Goal: Transaction & Acquisition: Purchase product/service

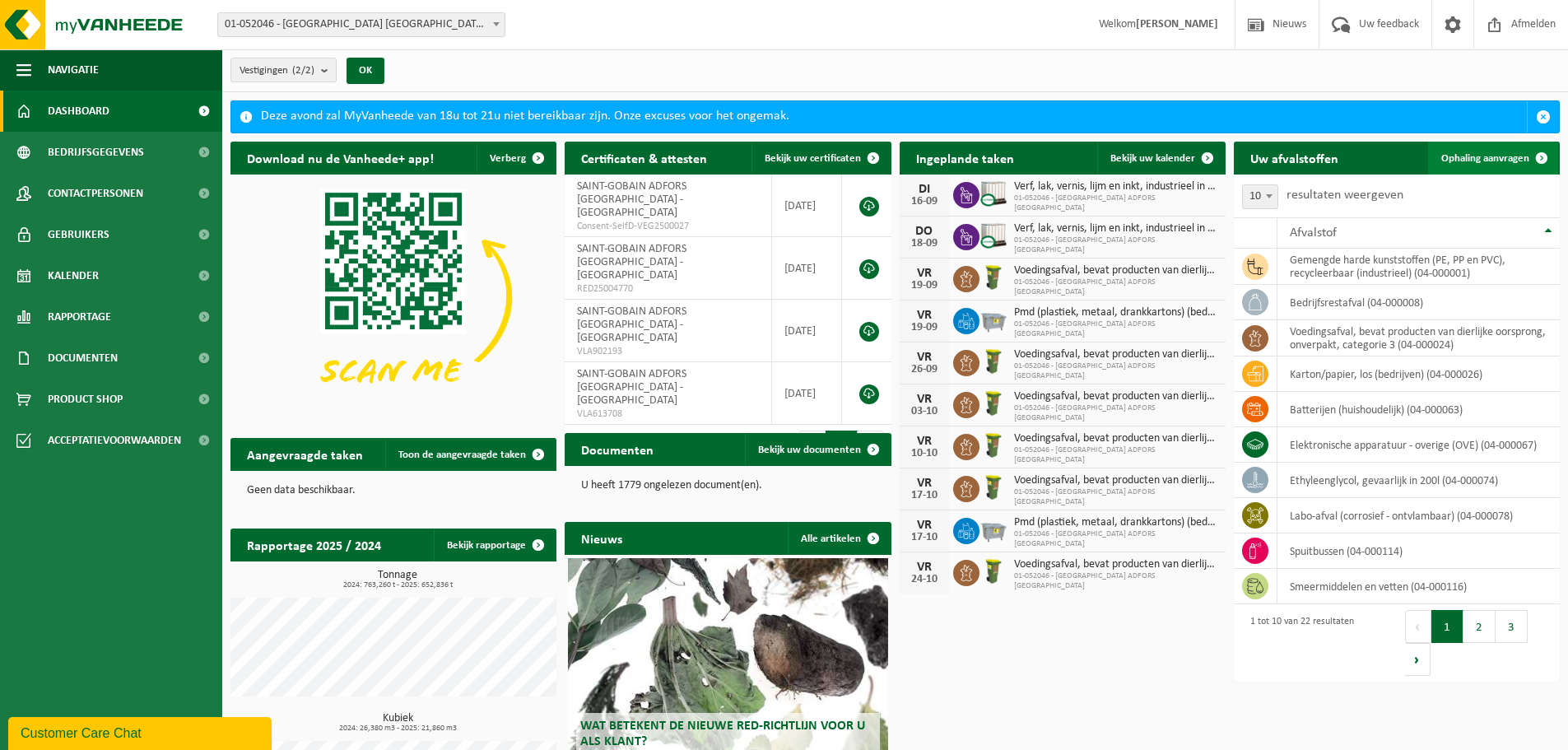
click at [1487, 158] on span "Ophaling aanvragen" at bounding box center [1485, 158] width 88 height 11
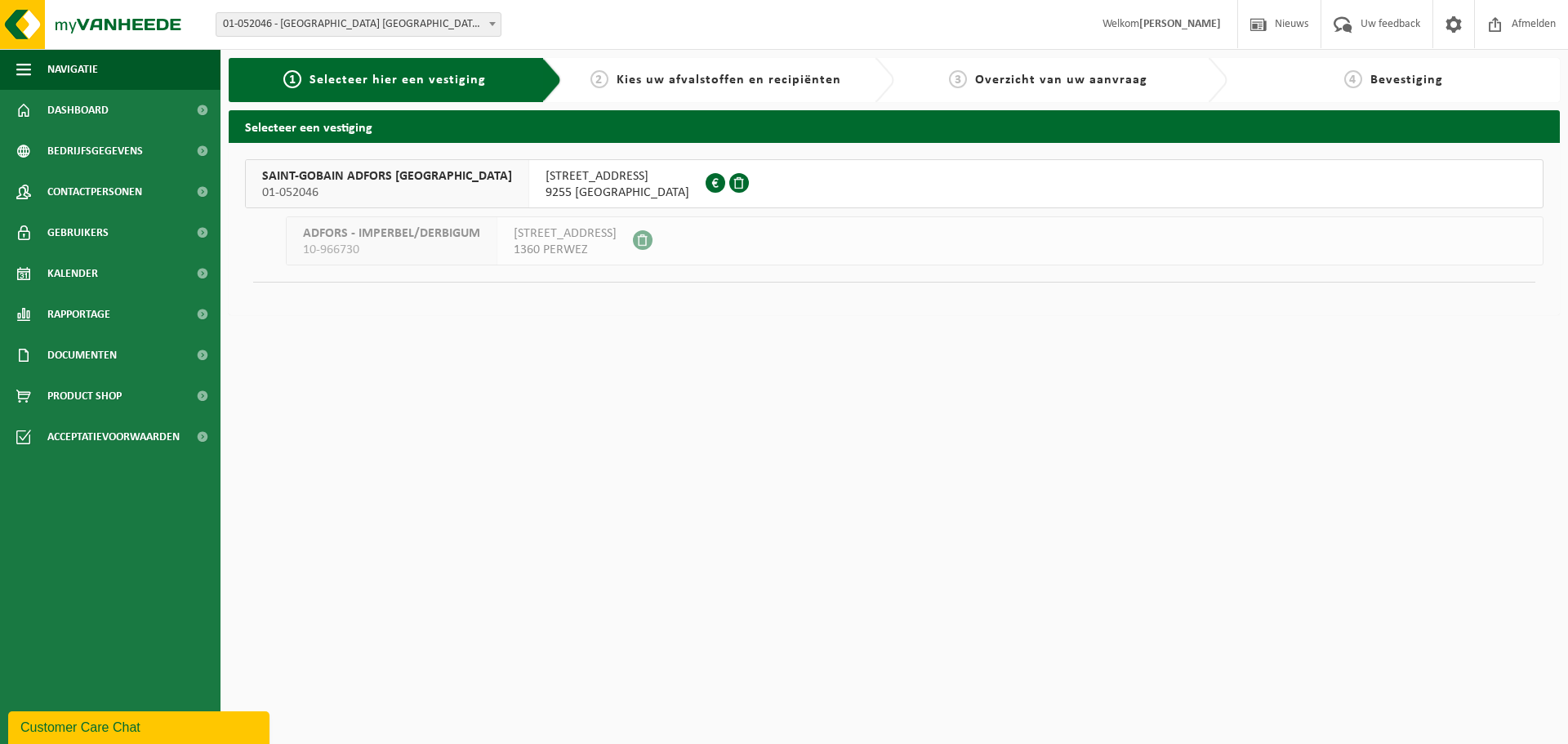
click at [360, 170] on span "SAINT-GOBAIN ADFORS BELGIUM" at bounding box center [387, 177] width 250 height 17
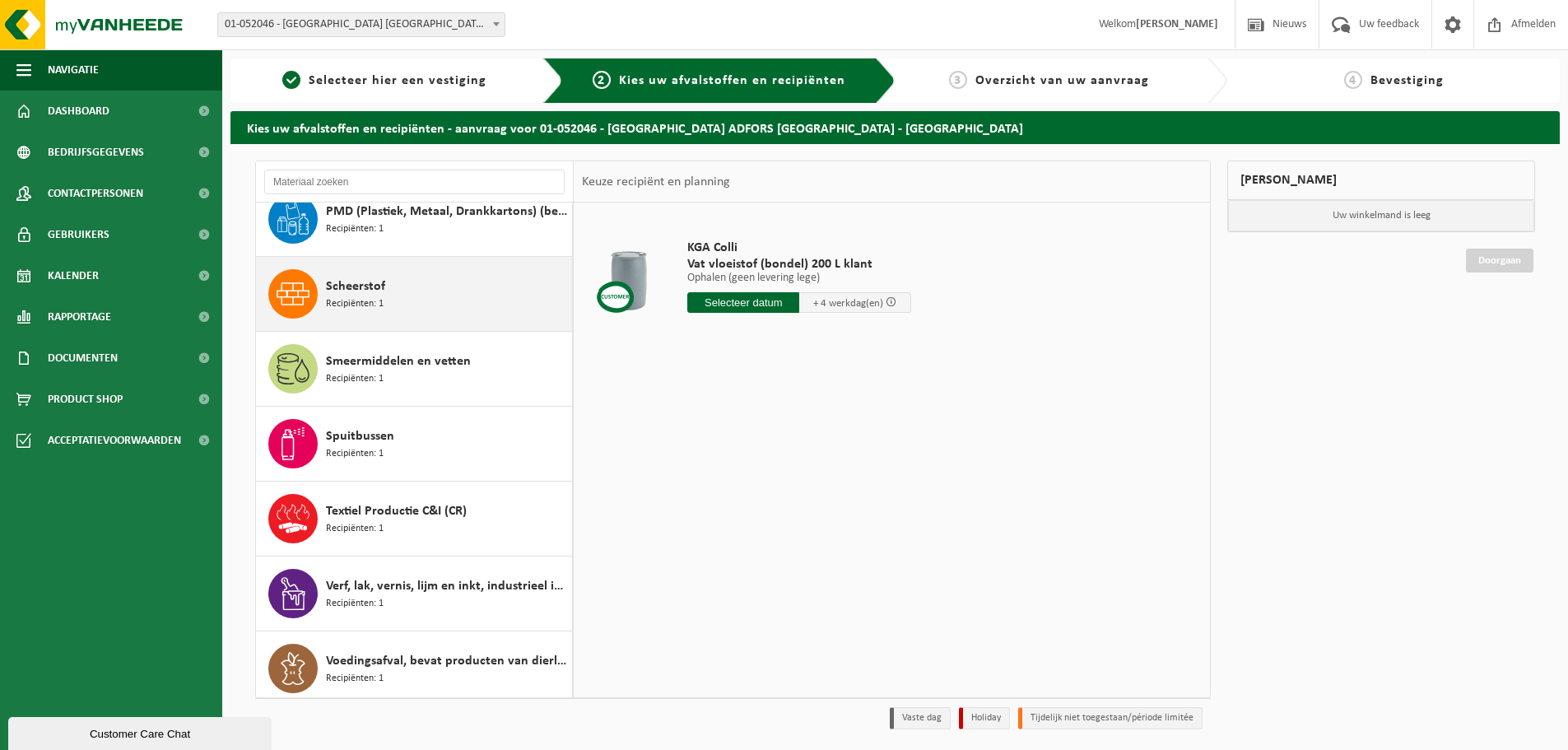
scroll to position [1071, 0]
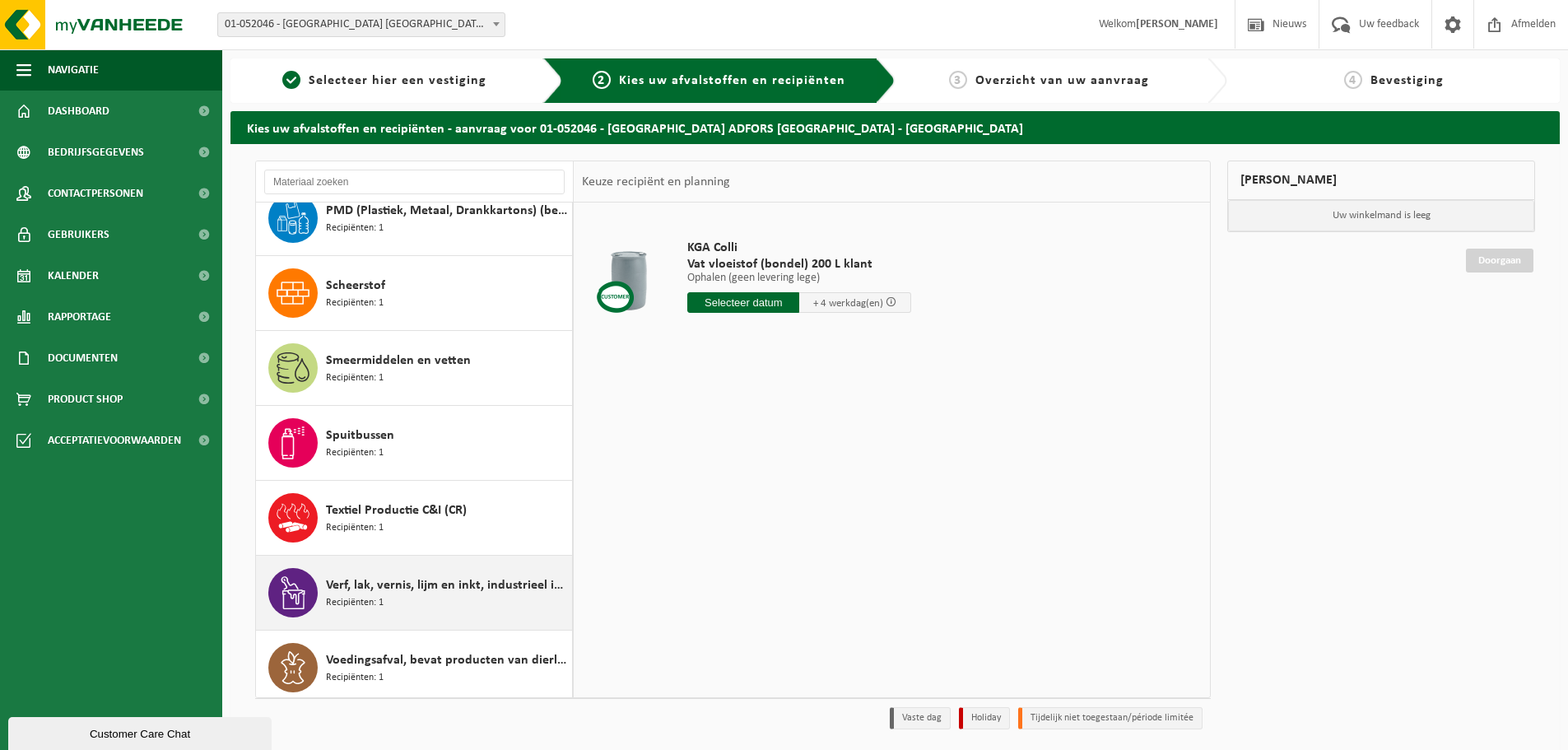
click at [428, 614] on div "Verf, lak, vernis, lijm en inkt, industrieel in IBC Recipiënten: 1" at bounding box center [447, 593] width 242 height 50
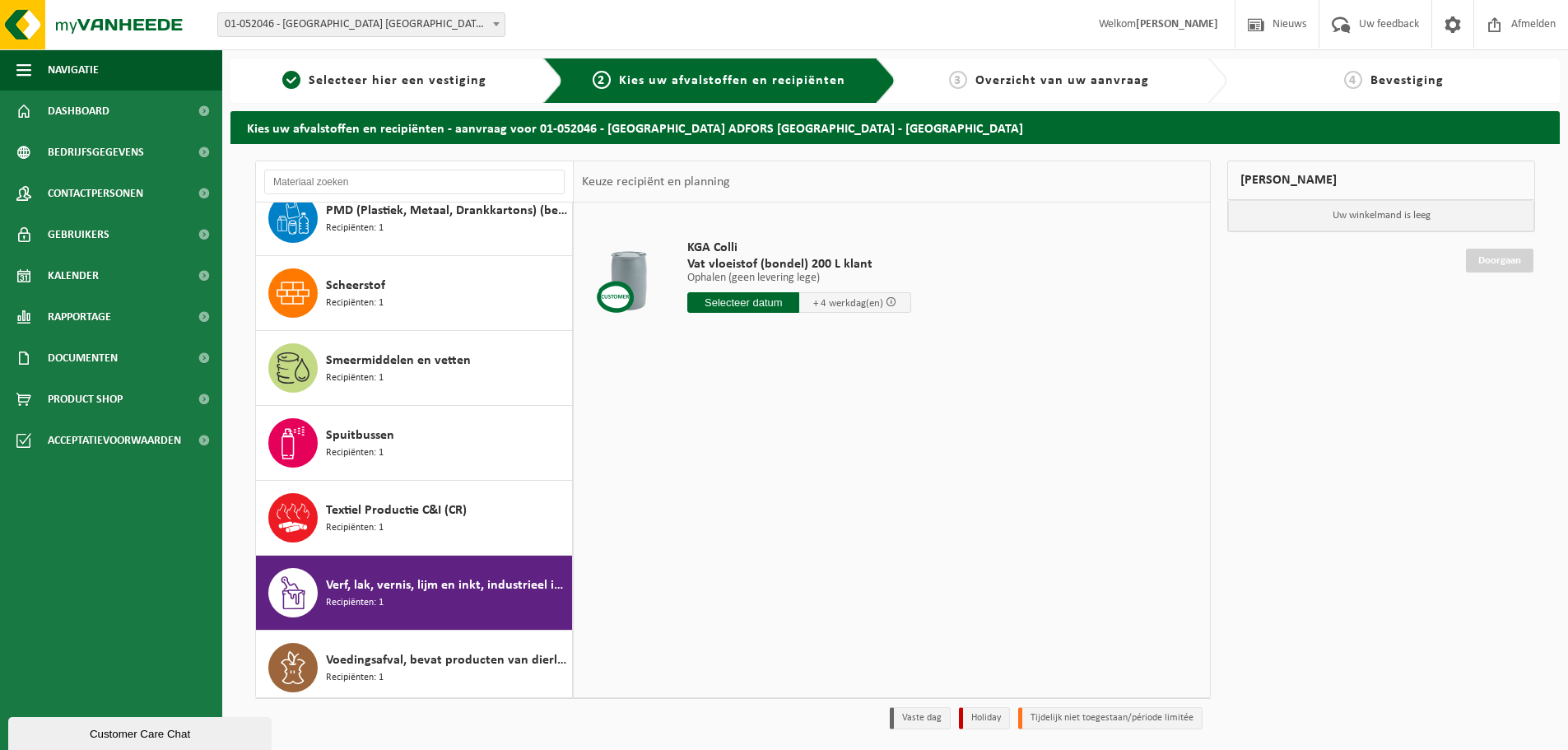
scroll to position [1078, 0]
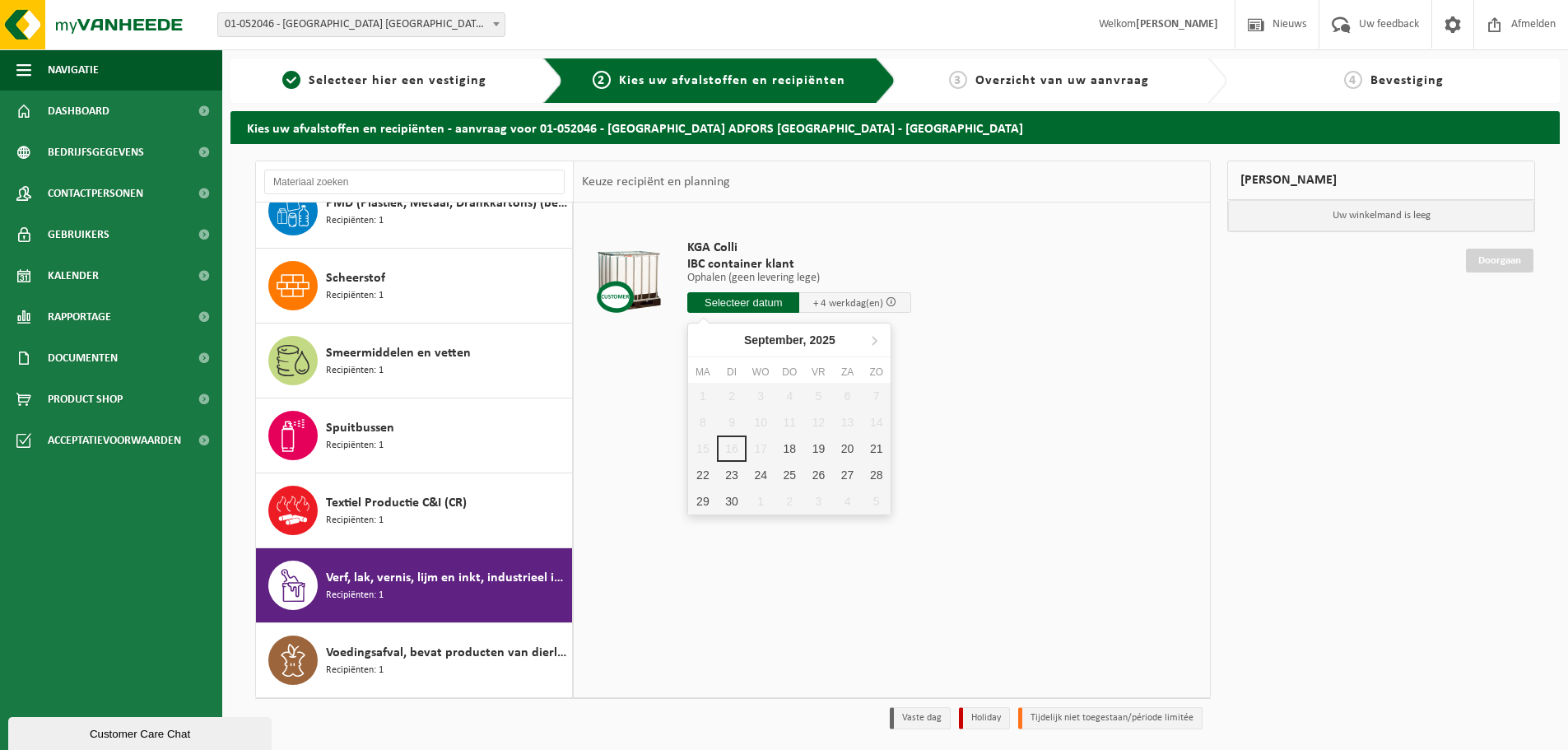
click at [735, 301] on input "text" at bounding box center [743, 302] width 112 height 20
click at [788, 445] on div "18" at bounding box center [790, 449] width 29 height 26
type input "Van 2025-09-18"
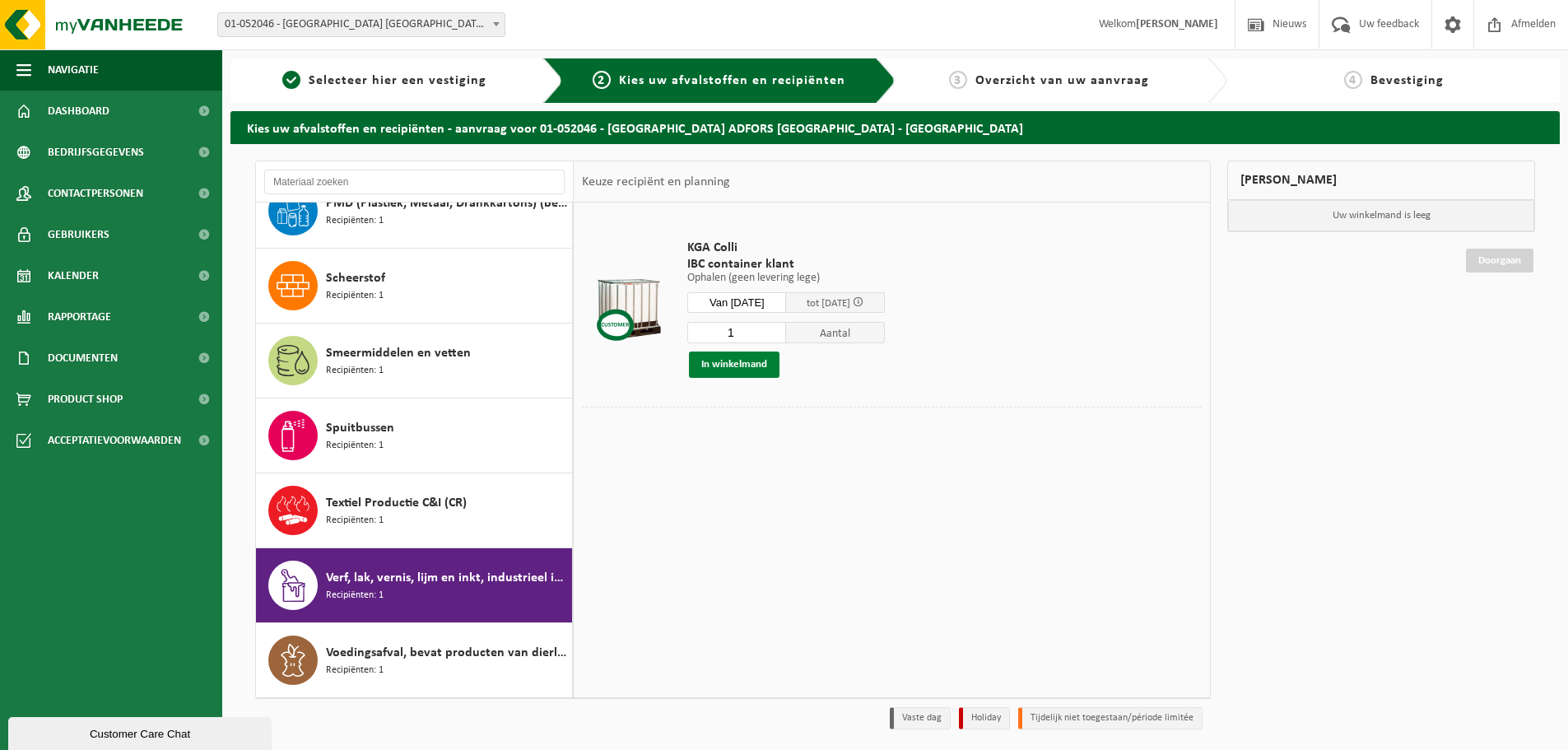
click at [752, 370] on button "In winkelmand" at bounding box center [734, 364] width 91 height 26
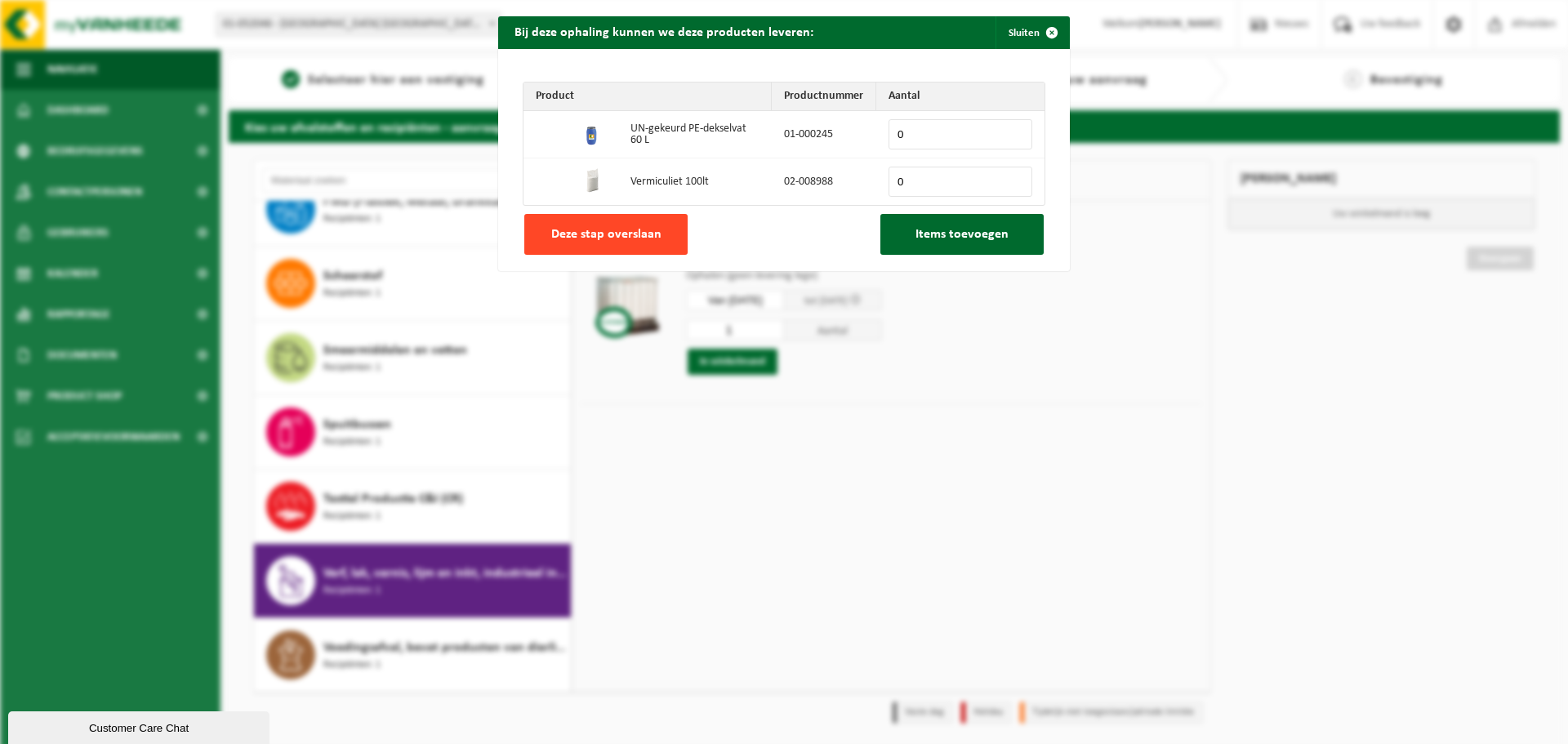
click at [603, 240] on span "Deze stap overslaan" at bounding box center [606, 235] width 110 height 13
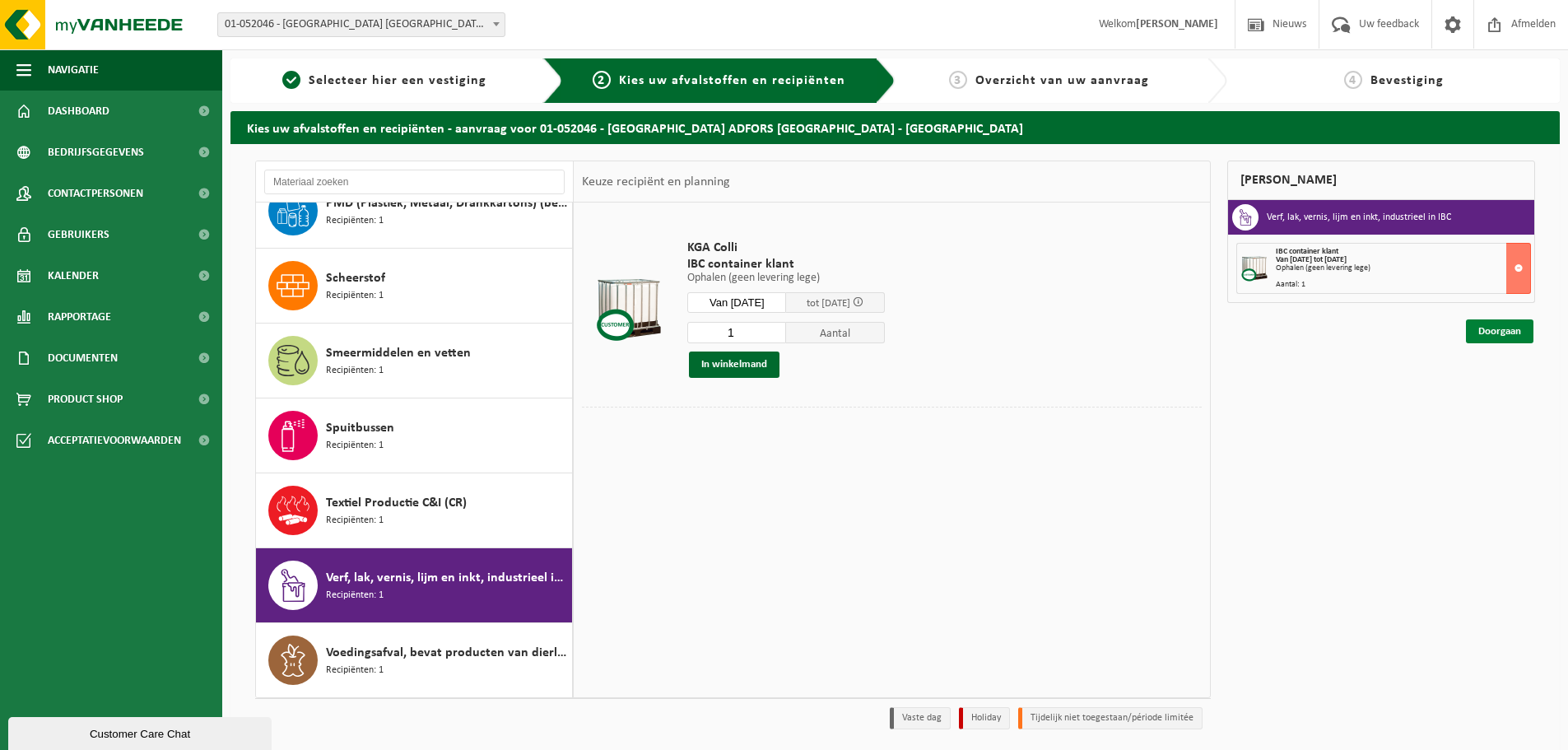
click at [1492, 326] on link "Doorgaan" at bounding box center [1499, 332] width 67 height 24
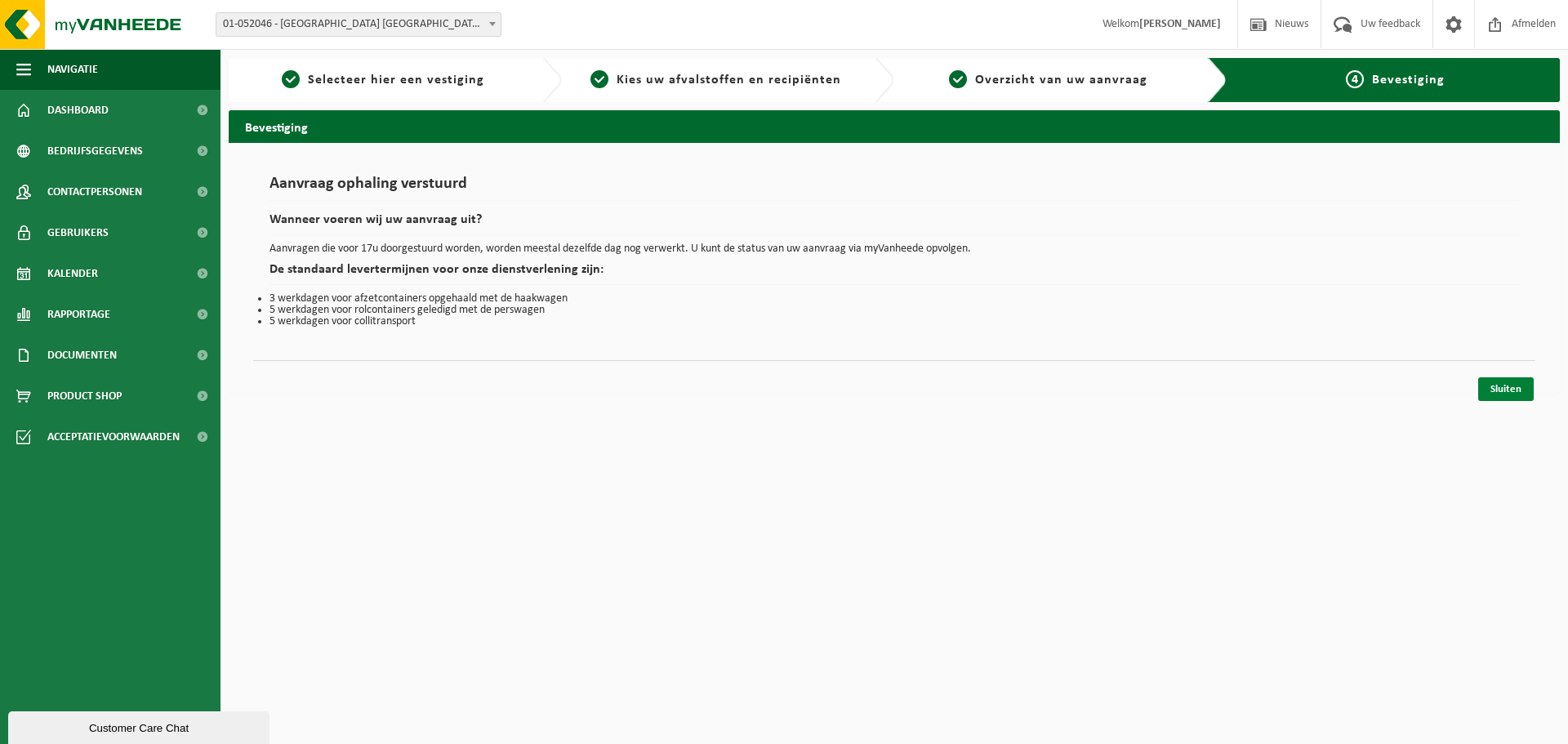
click at [1514, 381] on link "Sluiten" at bounding box center [1506, 389] width 56 height 23
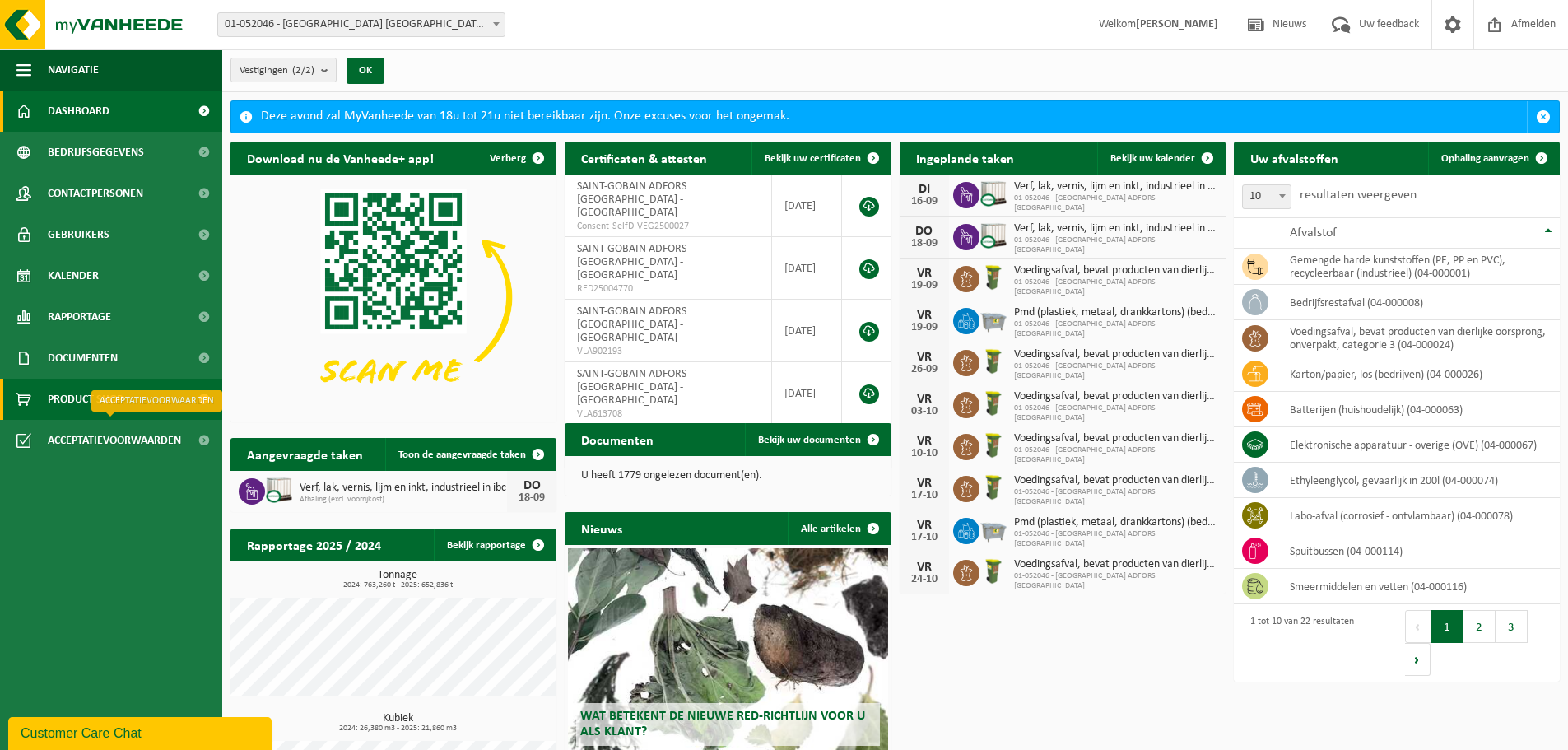
click at [133, 405] on link "Product Shop" at bounding box center [111, 399] width 222 height 41
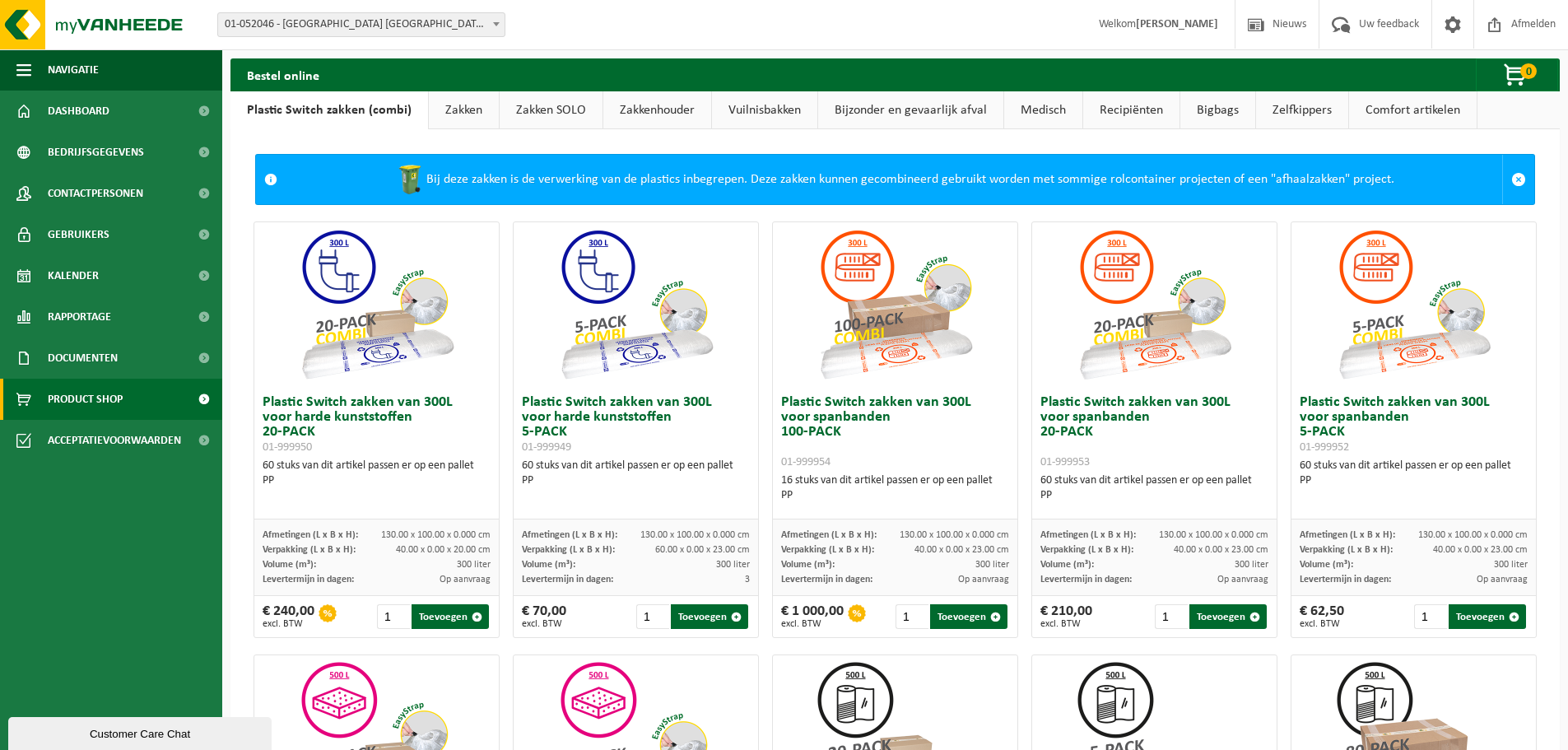
click at [764, 114] on link "Vuilnisbakken" at bounding box center [764, 110] width 105 height 38
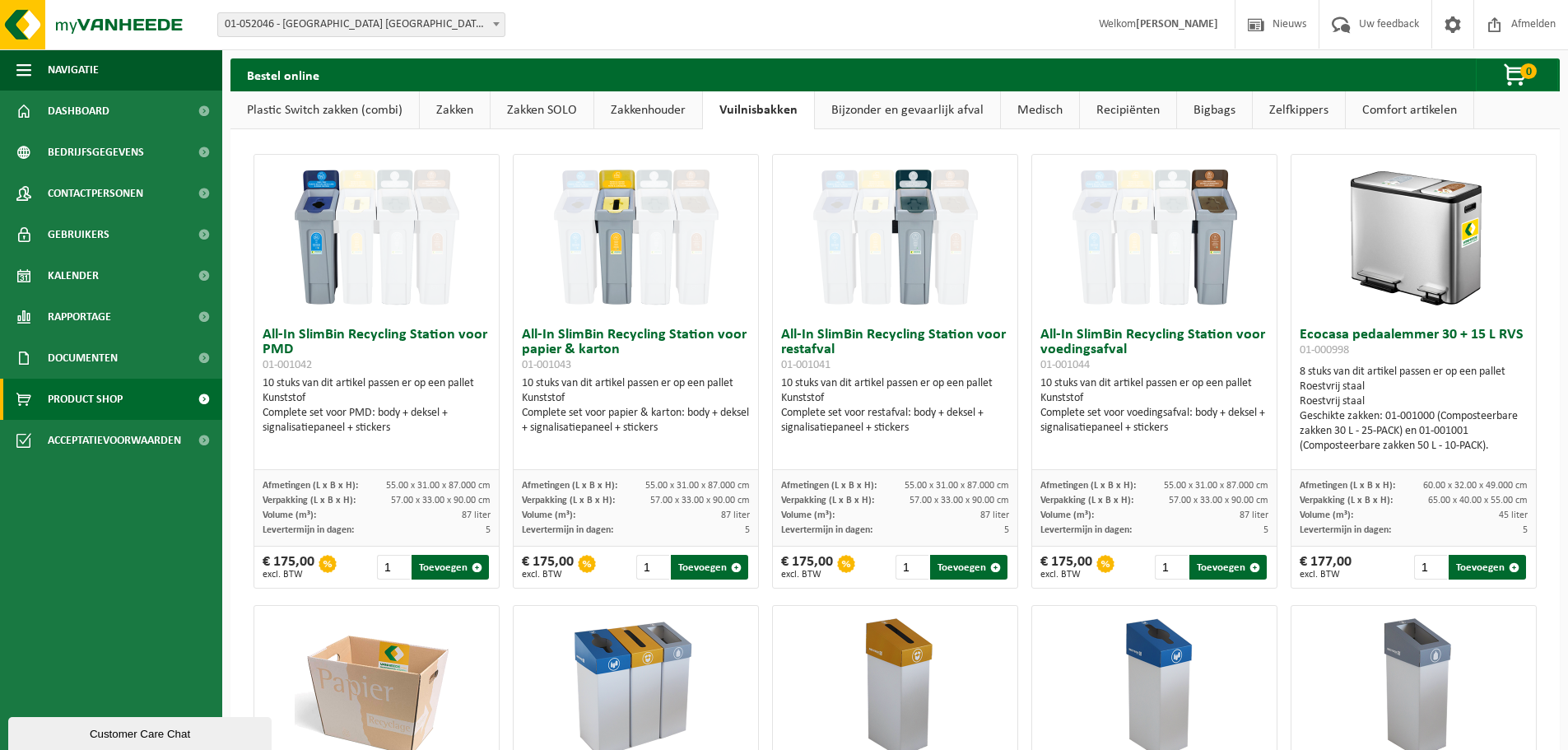
click at [861, 109] on link "Bijzonder en gevaarlijk afval" at bounding box center [907, 110] width 185 height 38
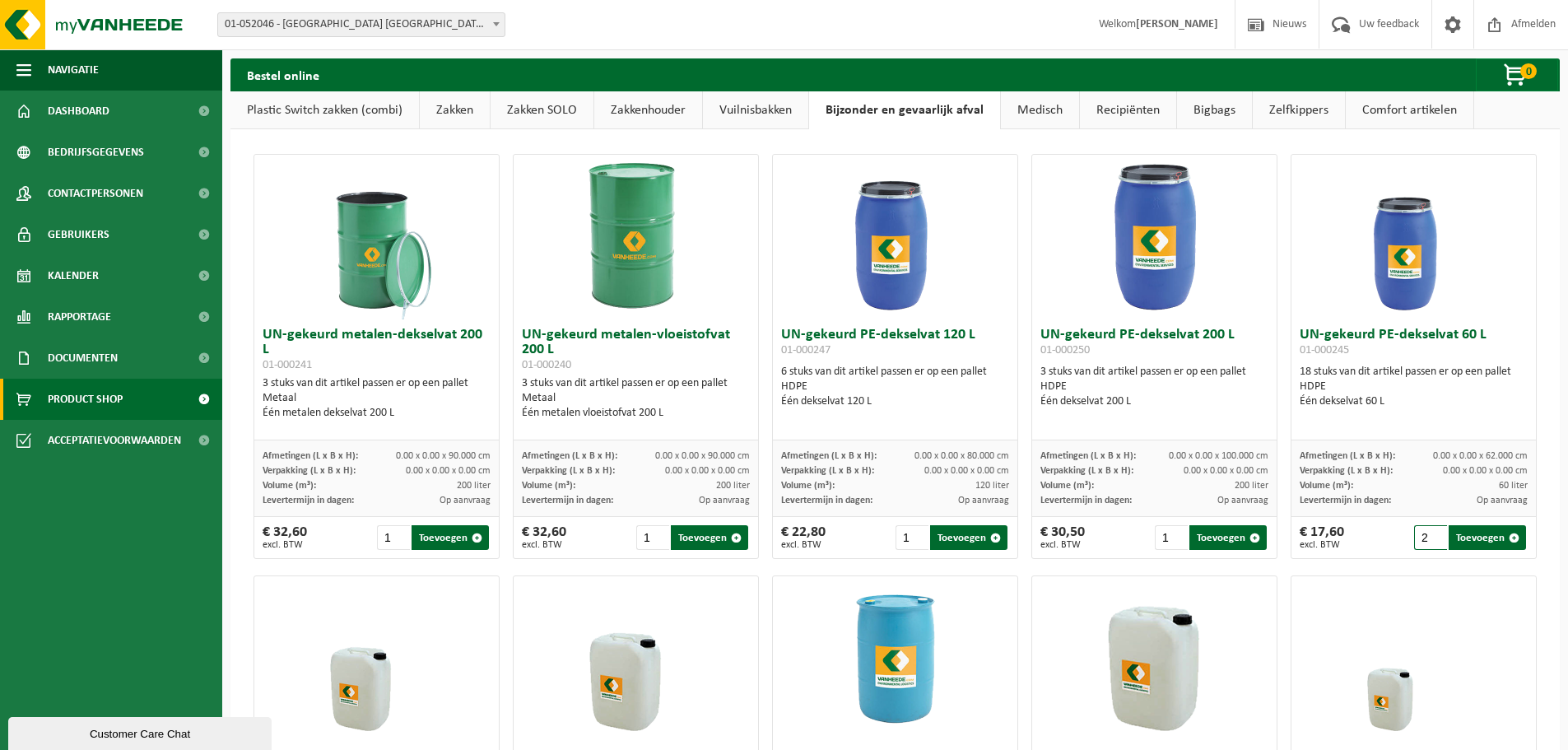
click at [1425, 533] on input "2" at bounding box center [1431, 537] width 34 height 24
click at [1425, 533] on input "3" at bounding box center [1431, 537] width 34 height 24
click at [1425, 533] on input "4" at bounding box center [1431, 537] width 34 height 24
click at [1425, 533] on input "5" at bounding box center [1431, 537] width 34 height 24
click at [1470, 538] on button "Toevoegen" at bounding box center [1487, 537] width 77 height 24
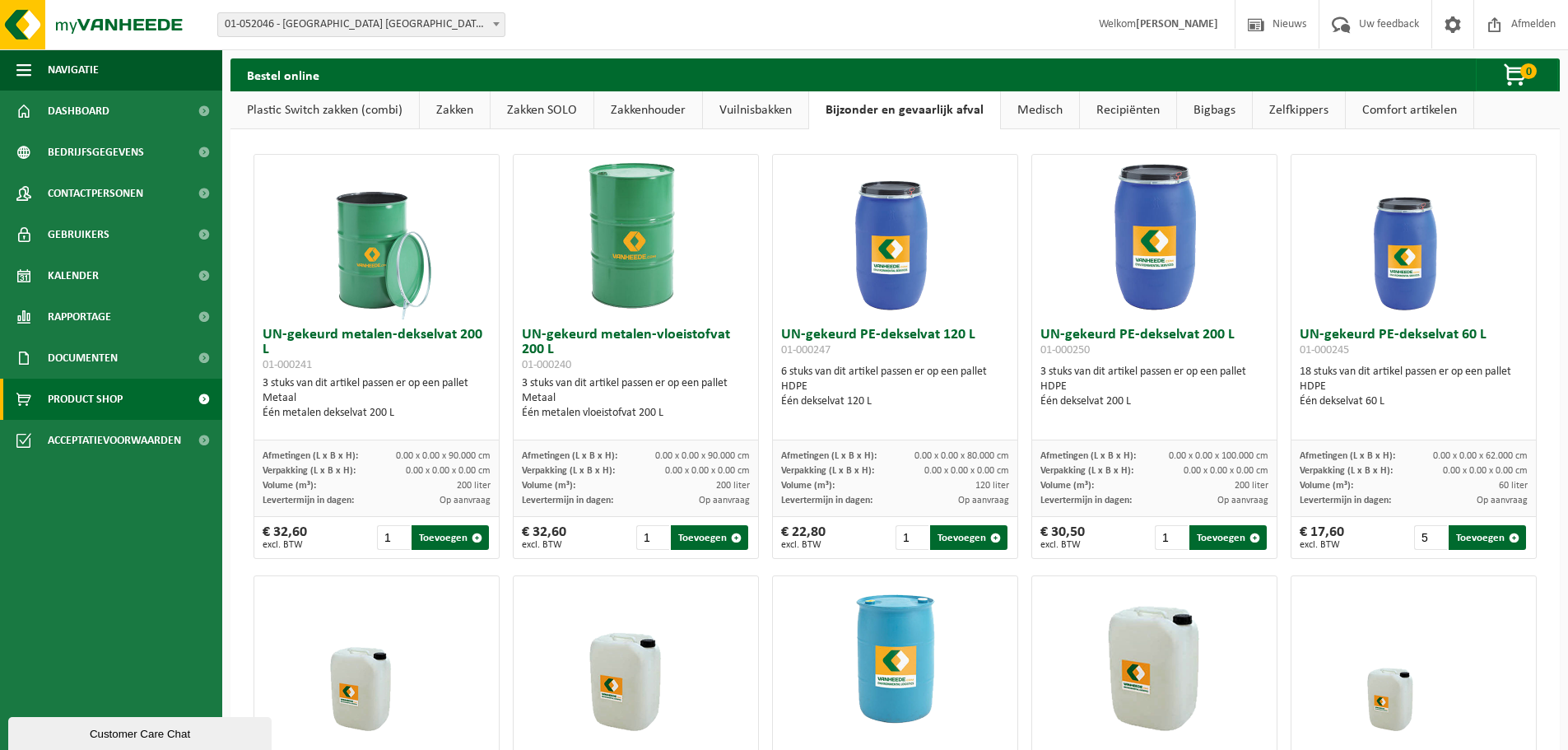
type input "1"
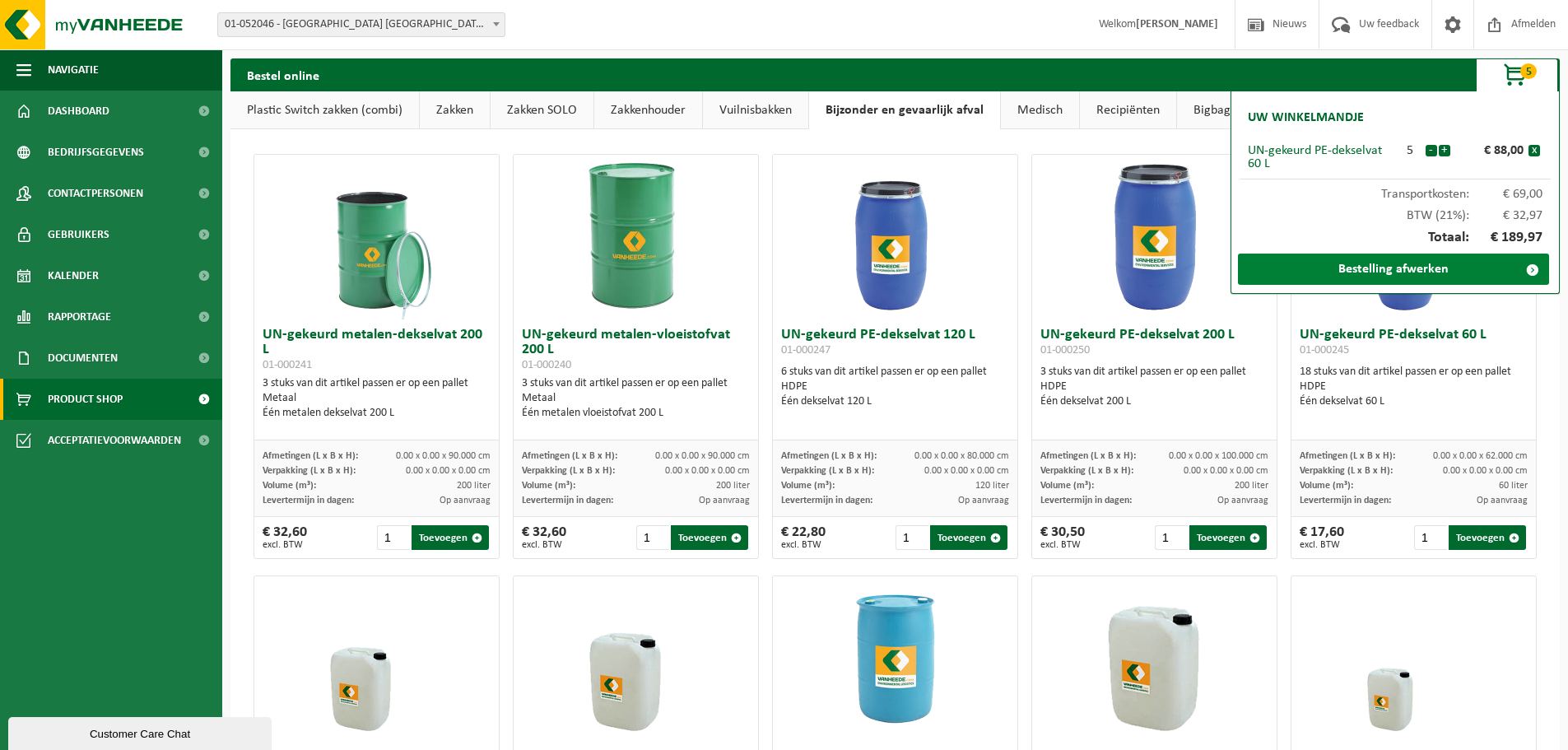
click at [1434, 271] on link "Bestelling afwerken" at bounding box center [1393, 269] width 311 height 31
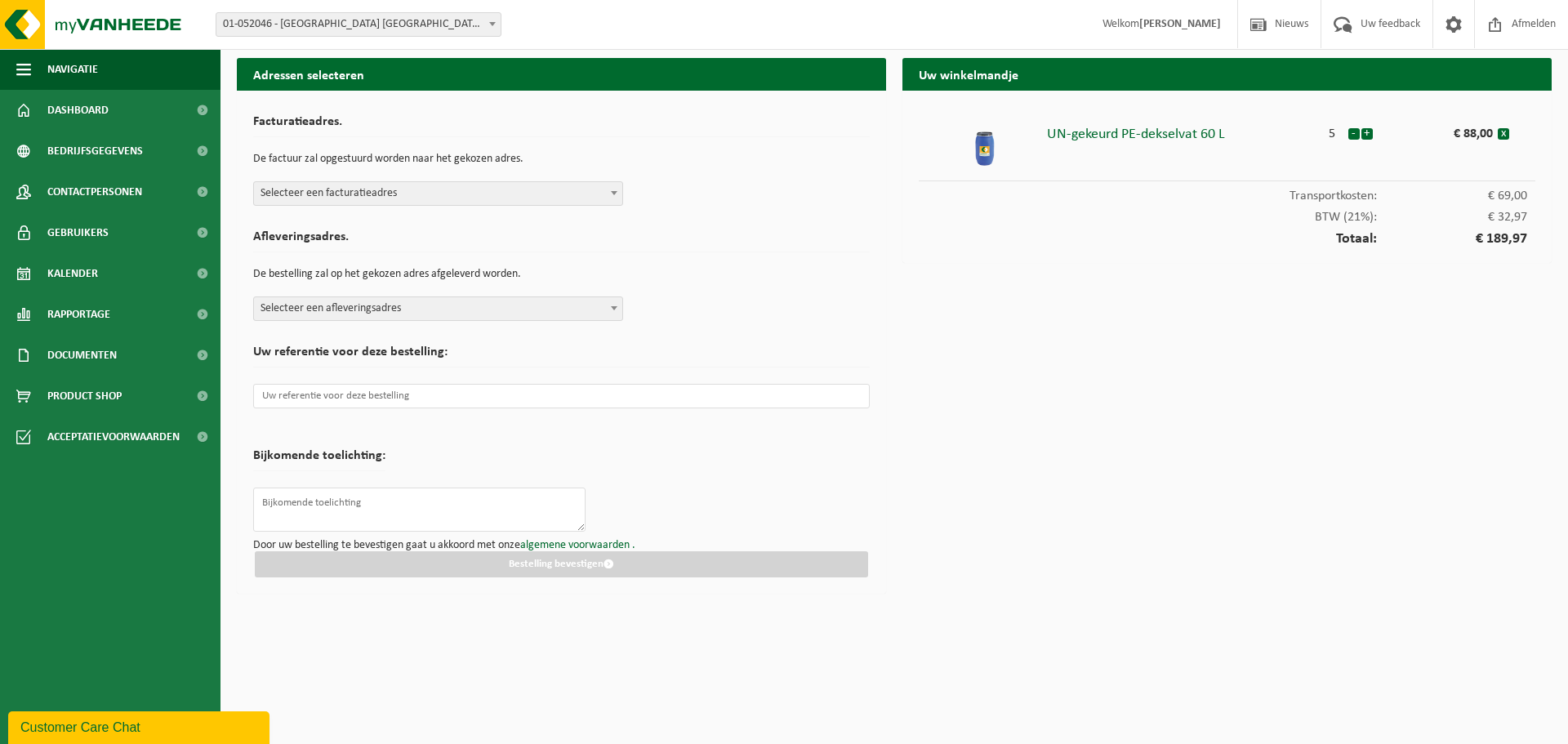
click at [352, 200] on span "Selecteer een facturatieadres" at bounding box center [438, 193] width 368 height 23
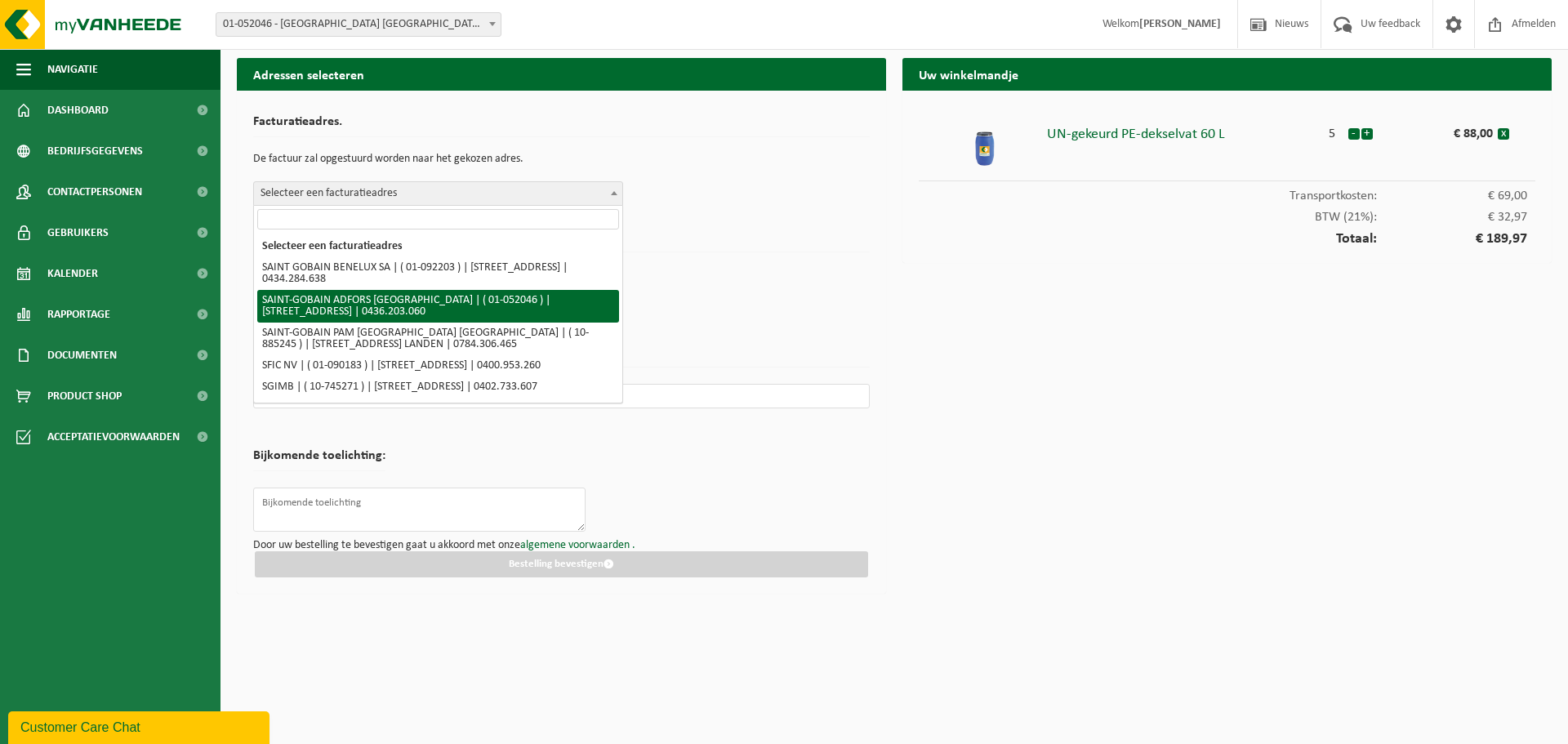
select select "12570"
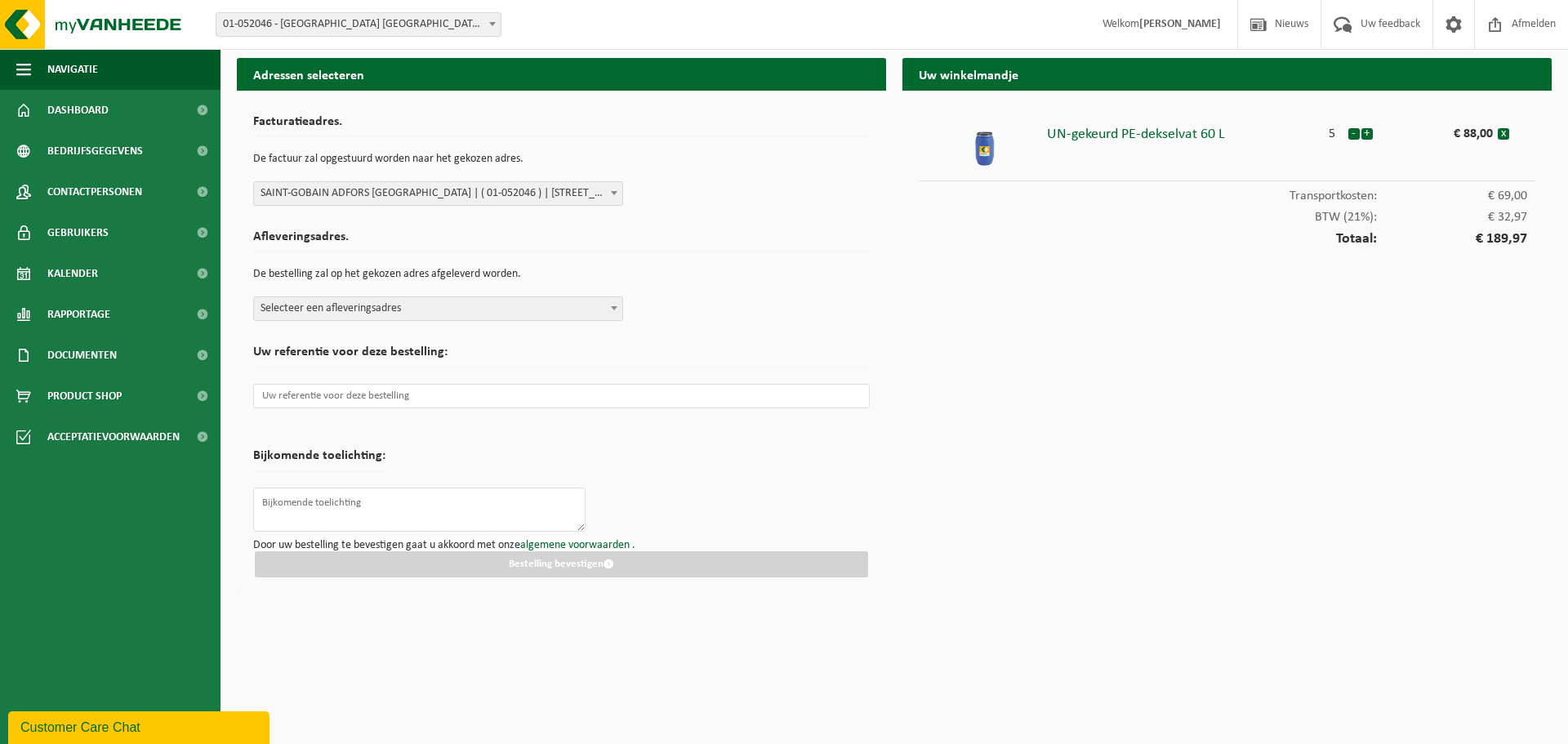
click at [559, 311] on span "Selecteer een afleveringsadres" at bounding box center [438, 308] width 368 height 23
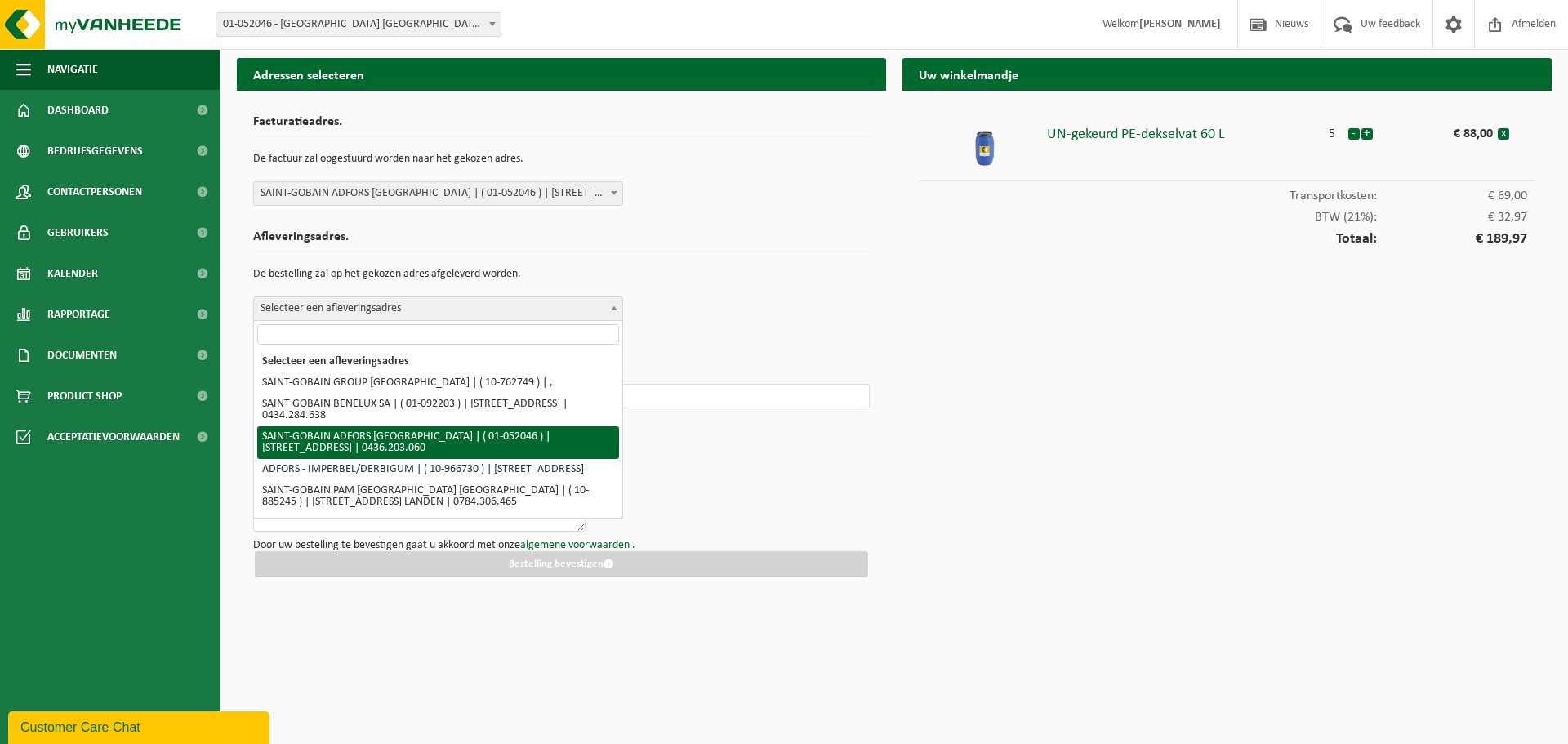
select select "12570"
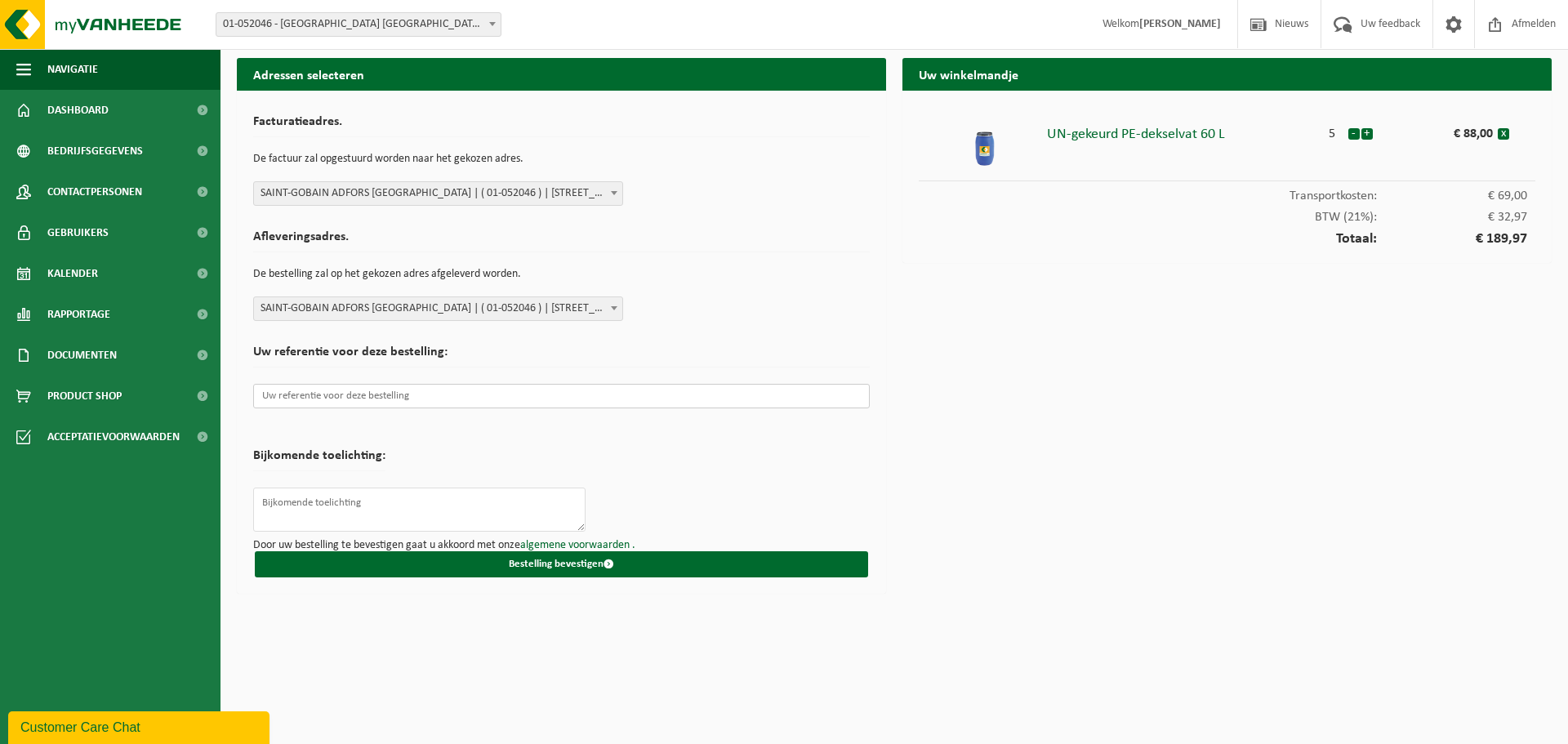
click at [402, 397] on input "text" at bounding box center [561, 396] width 617 height 24
click at [426, 388] on input "text" at bounding box center [561, 396] width 617 height 24
click at [508, 399] on input "text" at bounding box center [561, 396] width 617 height 24
click at [450, 401] on input "text" at bounding box center [561, 396] width 617 height 24
click at [357, 506] on textarea at bounding box center [419, 509] width 332 height 44
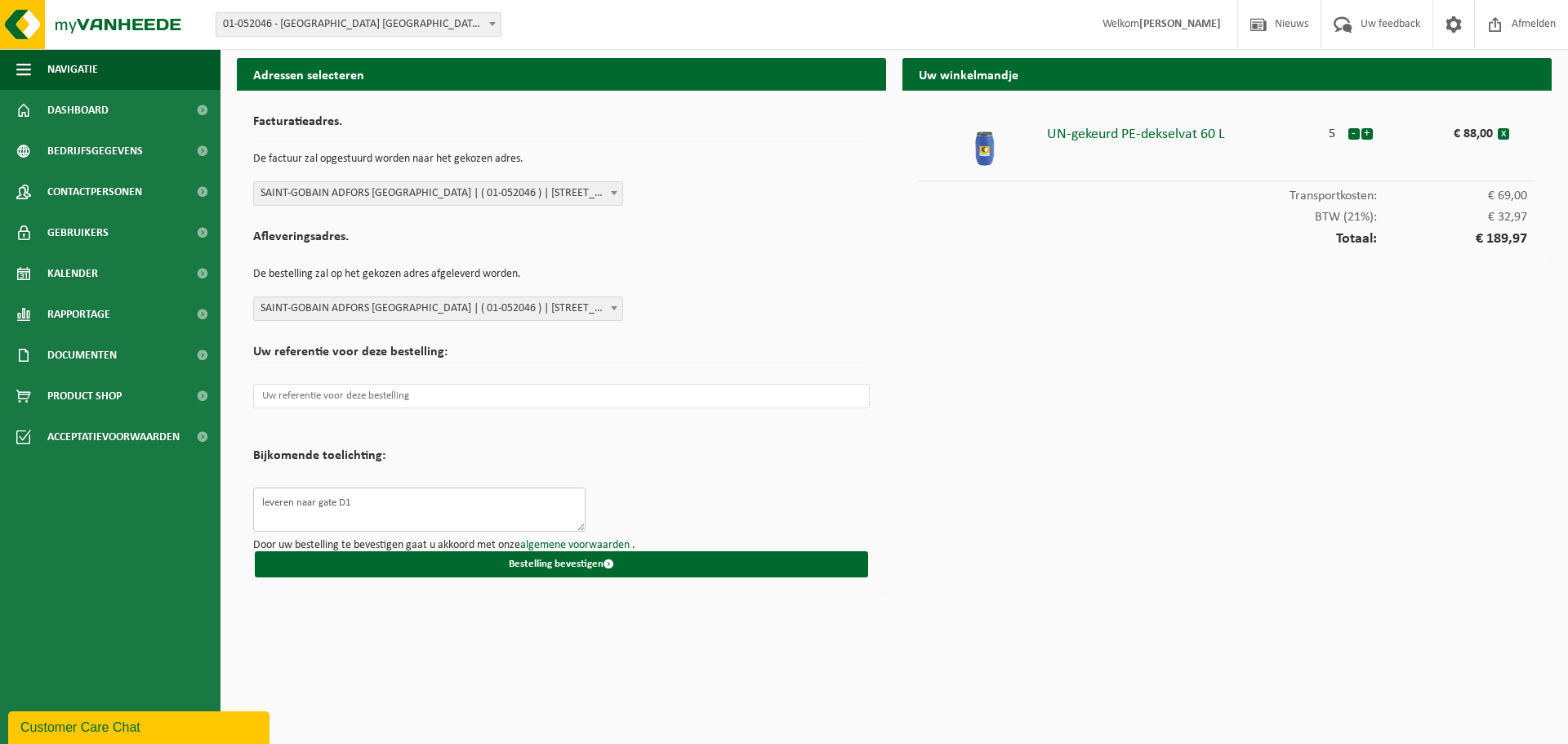
type textarea "leveren naar gate D1"
click at [339, 393] on input "text" at bounding box center [561, 396] width 617 height 24
click at [493, 395] on input "text" at bounding box center [561, 396] width 617 height 24
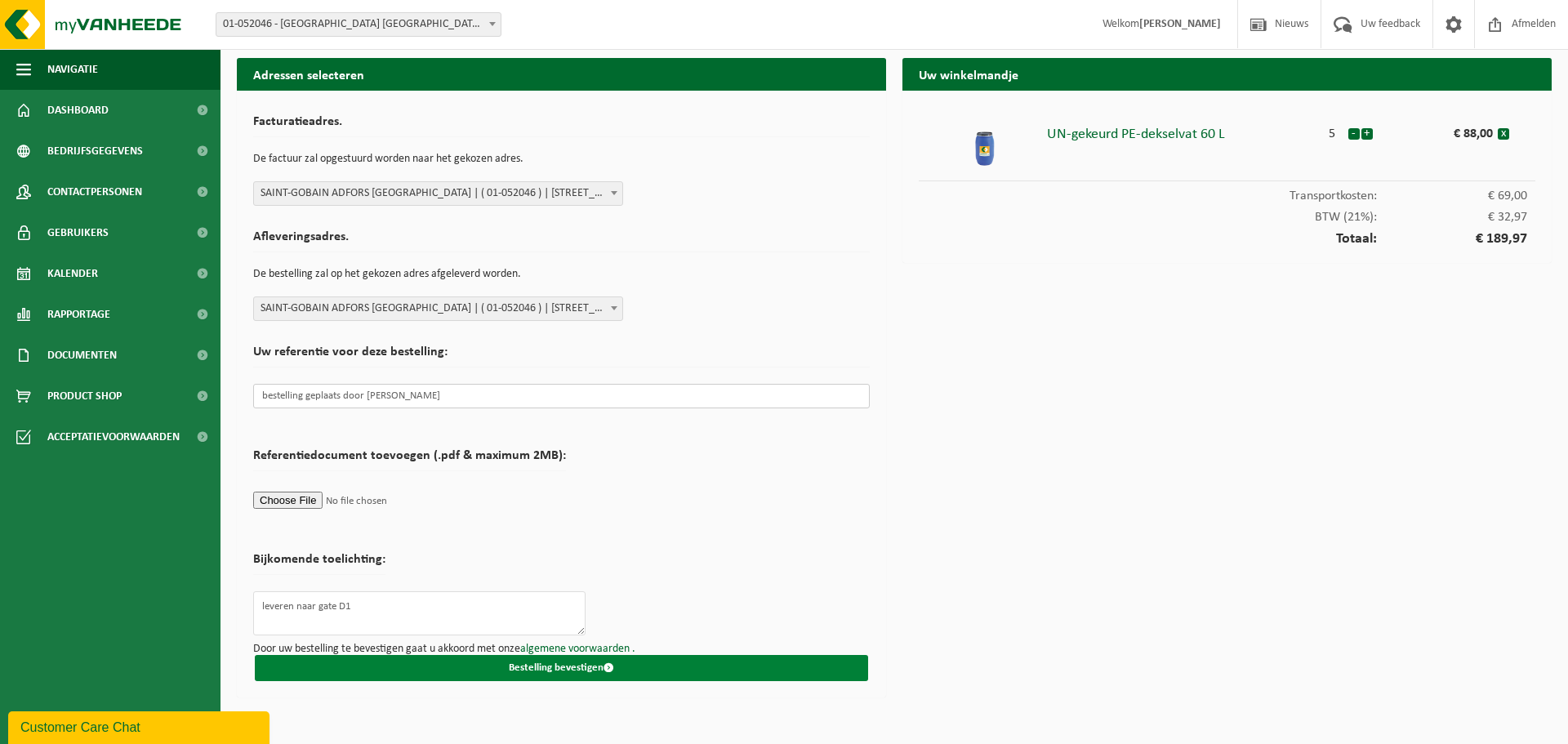
type input "bestelling geplaats door [PERSON_NAME]"
click at [539, 670] on button "Bestelling bevestigen" at bounding box center [561, 668] width 614 height 26
